Goal: Participate in discussion

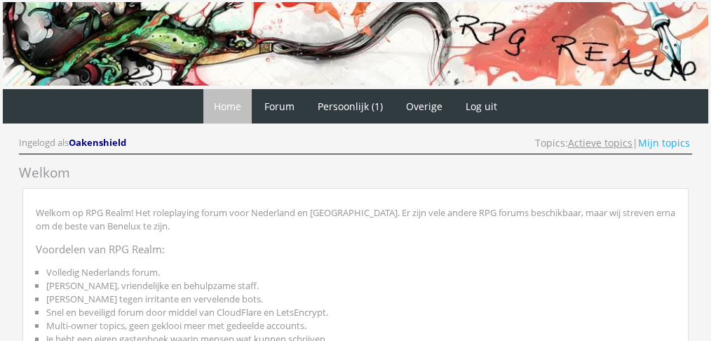
click at [606, 146] on link "Actieve topics" at bounding box center [600, 142] width 65 height 13
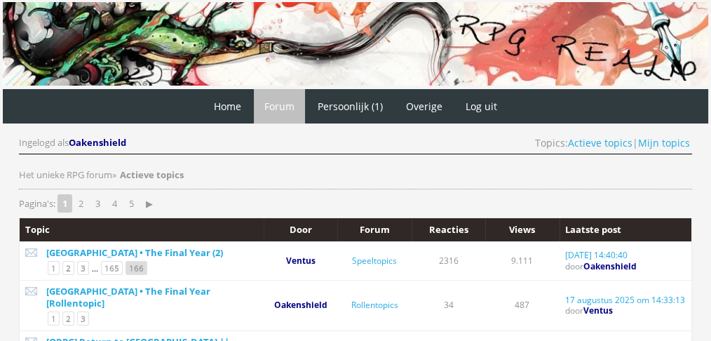
click at [130, 265] on link "166" at bounding box center [137, 268] width 22 height 14
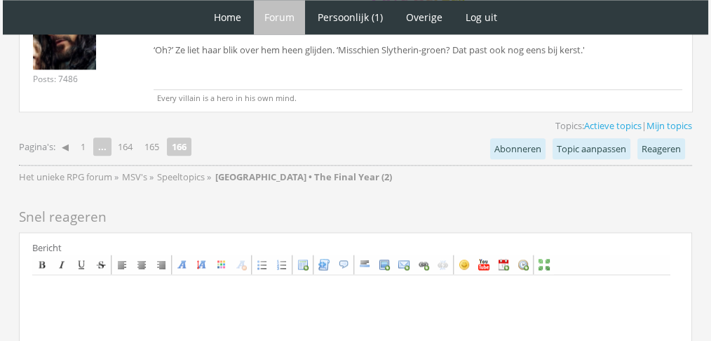
scroll to position [1760, 0]
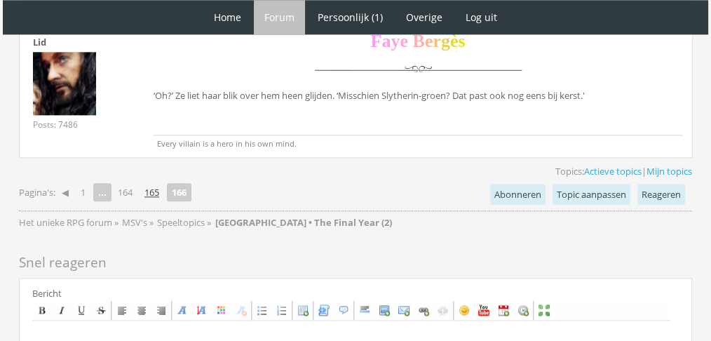
click at [154, 188] on link "165" at bounding box center [152, 192] width 26 height 20
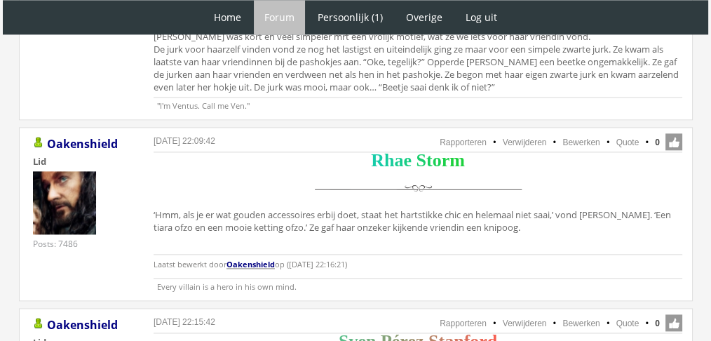
scroll to position [1910, 0]
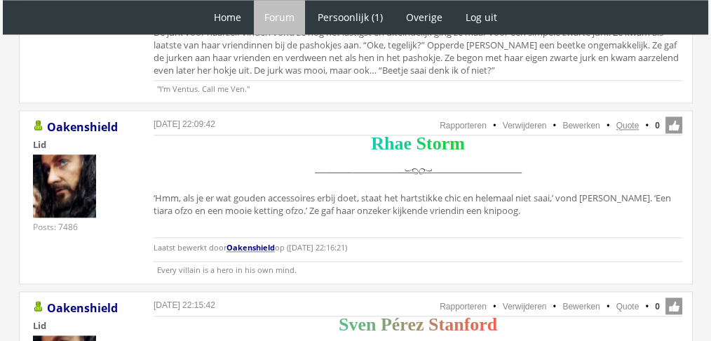
click at [617, 121] on link "Quote" at bounding box center [627, 126] width 23 height 10
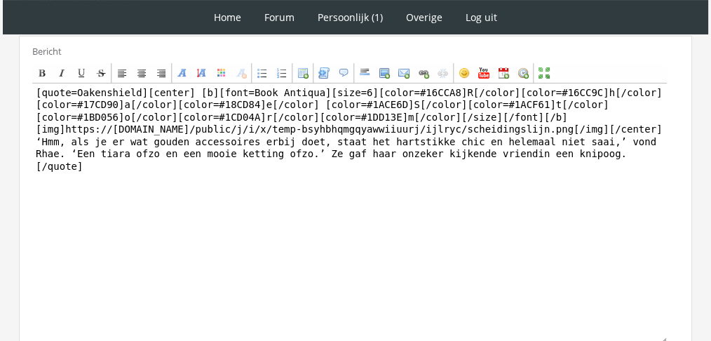
scroll to position [323, 0]
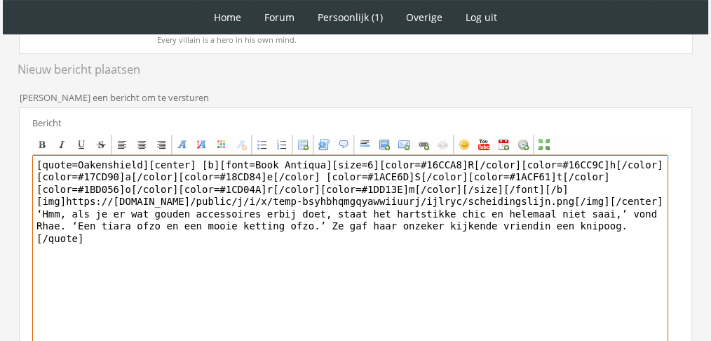
drag, startPoint x: 563, startPoint y: 241, endPoint x: 25, endPoint y: 210, distance: 538.8
click at [25, 210] on div "Bericht Bold Italic Underline Strikethrough Align left Center Align right Font …" at bounding box center [355, 272] width 673 height 330
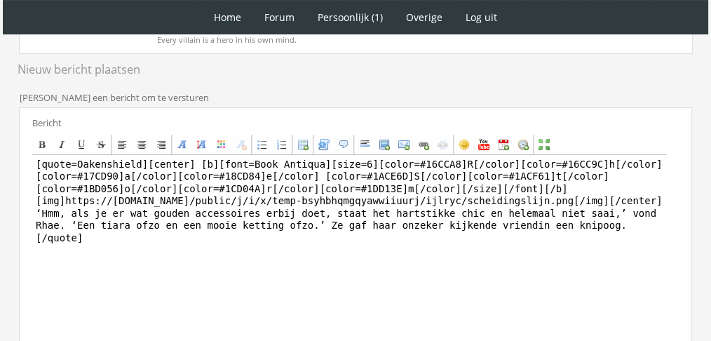
click at [25, 210] on div "Bericht Bold Italic Underline Strikethrough Align left Center Align right Font …" at bounding box center [355, 272] width 673 height 330
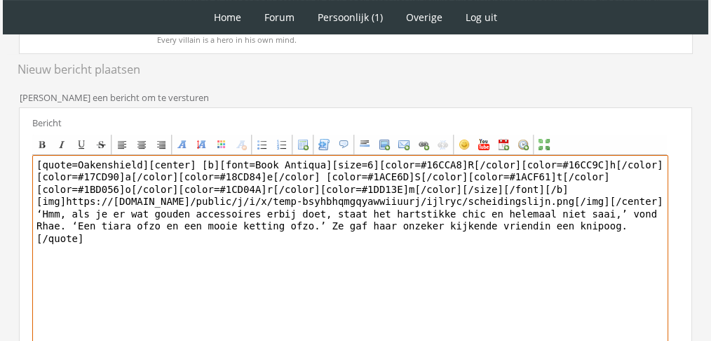
click at [160, 210] on textarea "[quote=Oakenshield][center] [b][font=Book Antiqua][size=6][color=#16CCA8]R[/col…" at bounding box center [350, 285] width 636 height 260
paste textarea "‘Pff, dat valt reuze mee,’ zei Rhae met een lach. ‘En ik kan zo’n kleurige jurk…"
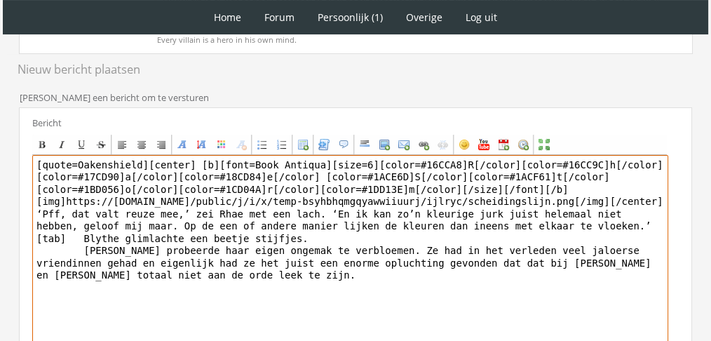
drag, startPoint x: 58, startPoint y: 235, endPoint x: 21, endPoint y: 235, distance: 37.2
click at [21, 235] on div "Bericht Bold Italic Underline Strikethrough Align left Center Align right Font …" at bounding box center [355, 272] width 673 height 330
drag, startPoint x: 66, startPoint y: 231, endPoint x: 14, endPoint y: 240, distance: 52.6
click at [14, 240] on div "RPG Realm Ingelogd als Oakenshield Topics: Actieve topics | Mijn topics Het uni…" at bounding box center [356, 162] width 700 height 754
paste textarea "[tab]"
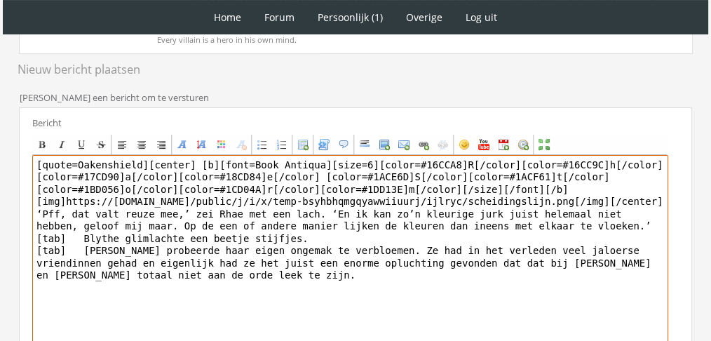
drag, startPoint x: 137, startPoint y: 162, endPoint x: 0, endPoint y: 114, distance: 145.1
click at [0, 114] on div "1 Home Forum Forum index Actieve topics Mijn topics Persoonlijk (1) Profiel Pri…" at bounding box center [355, 109] width 711 height 864
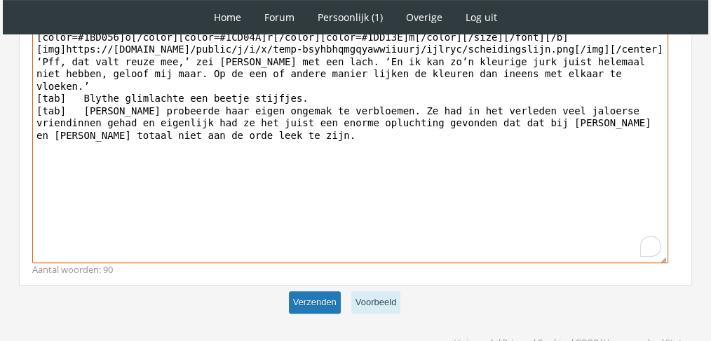
type textarea "[center] [b][font=Book Antiqua][size=6][color=#16CCA8]R[/color][color=#16CC9C]h…"
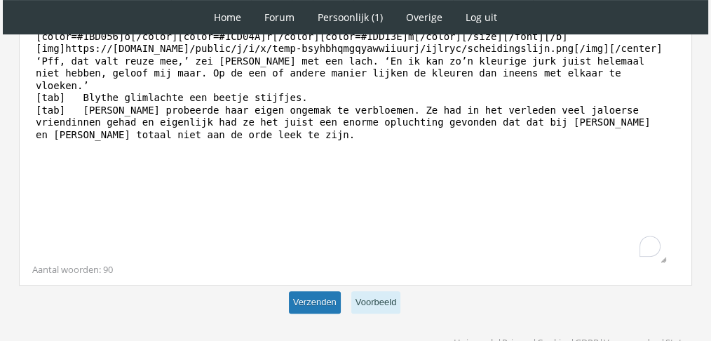
scroll to position [475, 0]
click at [323, 299] on button "Verzenden" at bounding box center [315, 302] width 52 height 23
